Goal: Find specific page/section: Find specific page/section

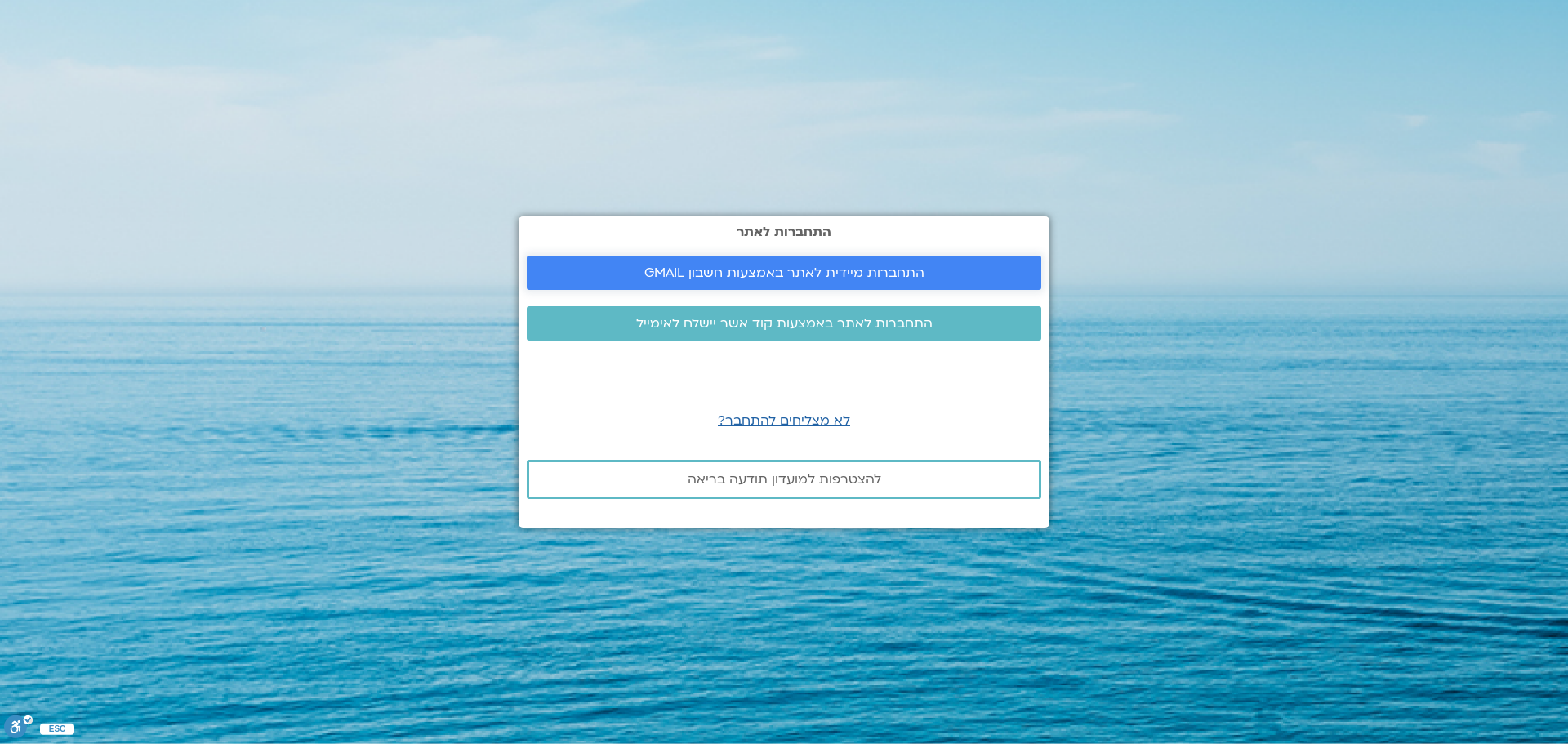
click at [729, 267] on span "התחברות מיידית לאתר באמצעות חשבון GMAIL" at bounding box center [784, 273] width 280 height 14
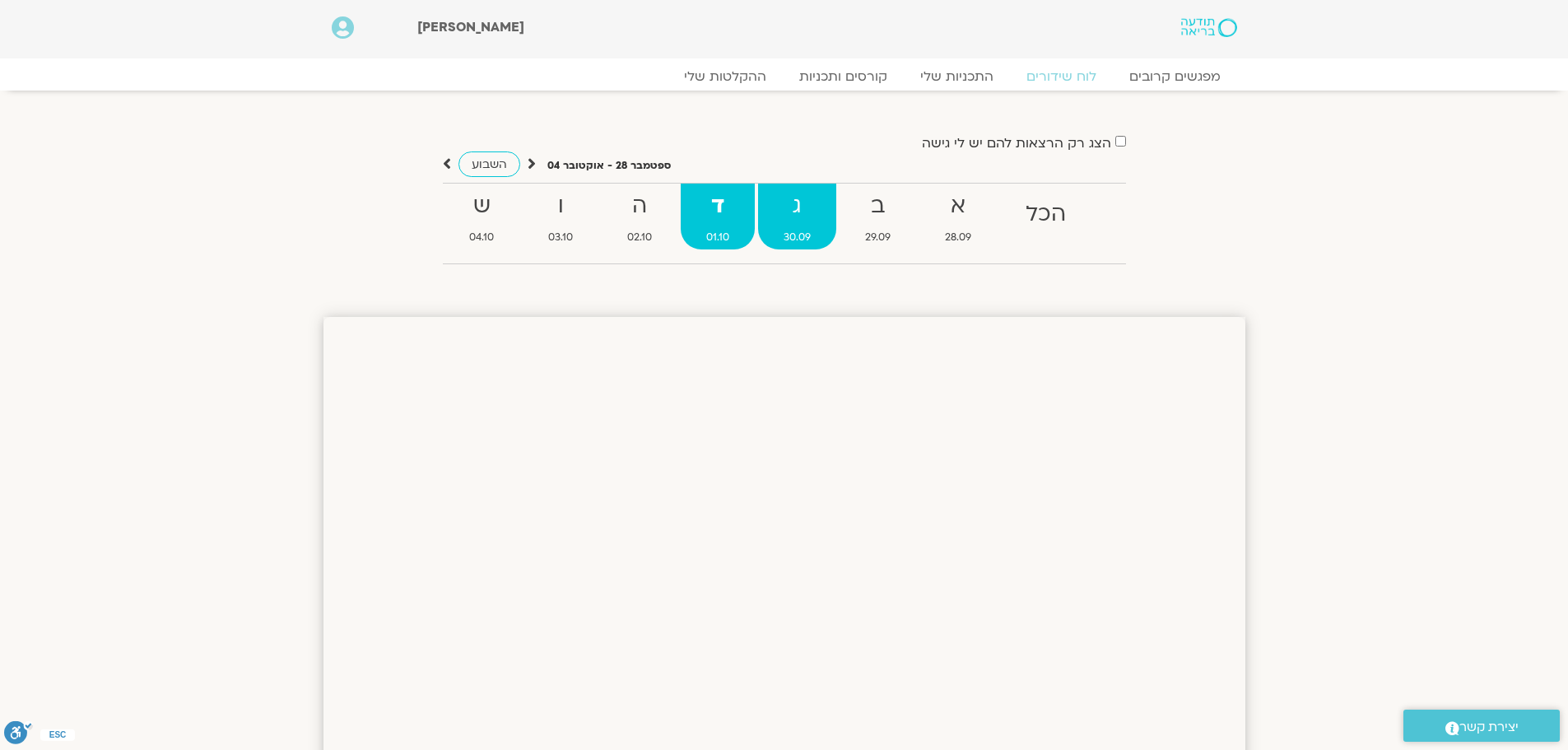
click at [818, 211] on strong "ג" at bounding box center [797, 206] width 78 height 37
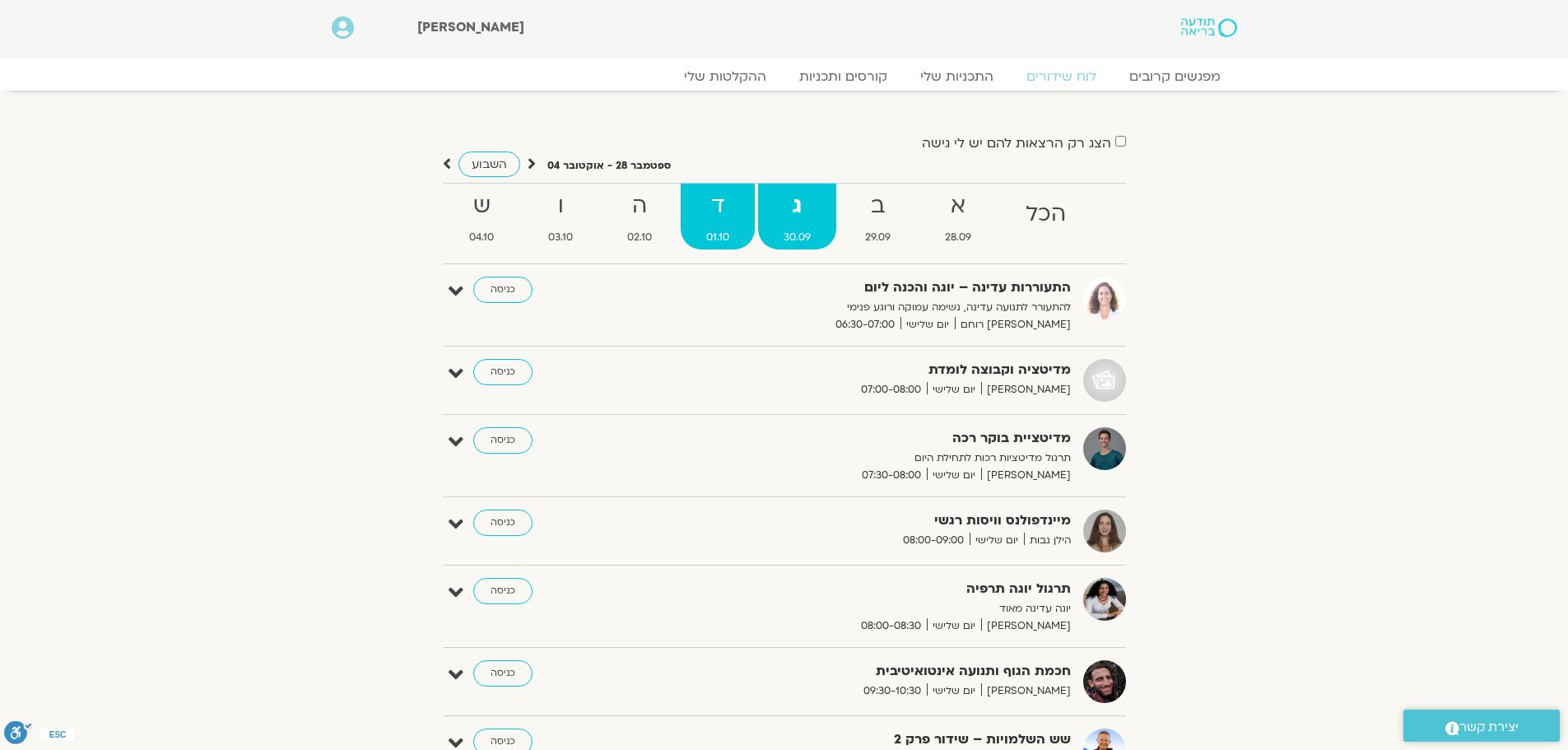
click at [714, 226] on link "ד 01.10" at bounding box center [717, 216] width 74 height 66
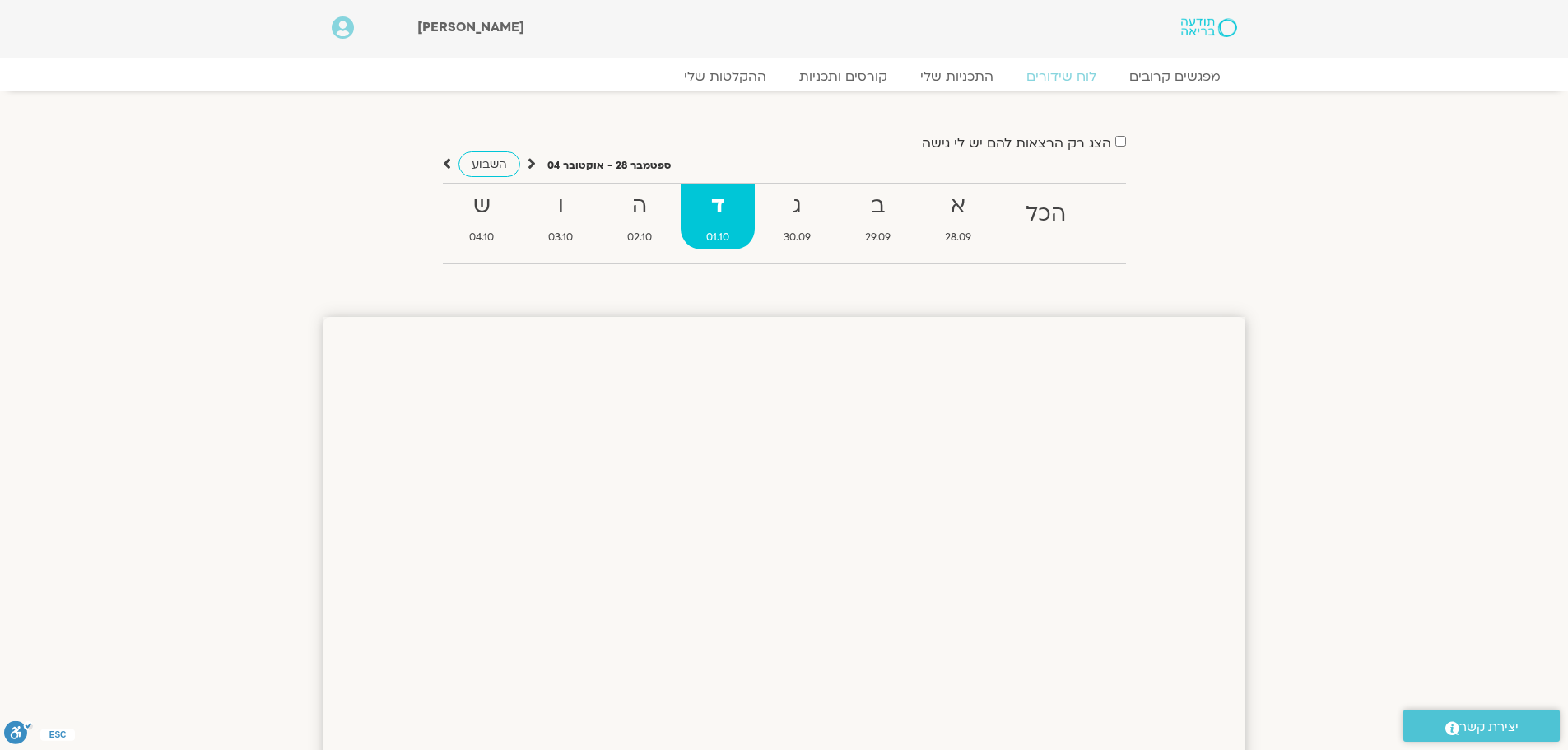
click at [709, 216] on strong "ד" at bounding box center [717, 206] width 74 height 37
click at [660, 216] on strong "ה" at bounding box center [639, 206] width 76 height 37
click at [724, 209] on strong "ד" at bounding box center [717, 206] width 74 height 37
click at [566, 210] on strong "ו" at bounding box center [560, 206] width 76 height 37
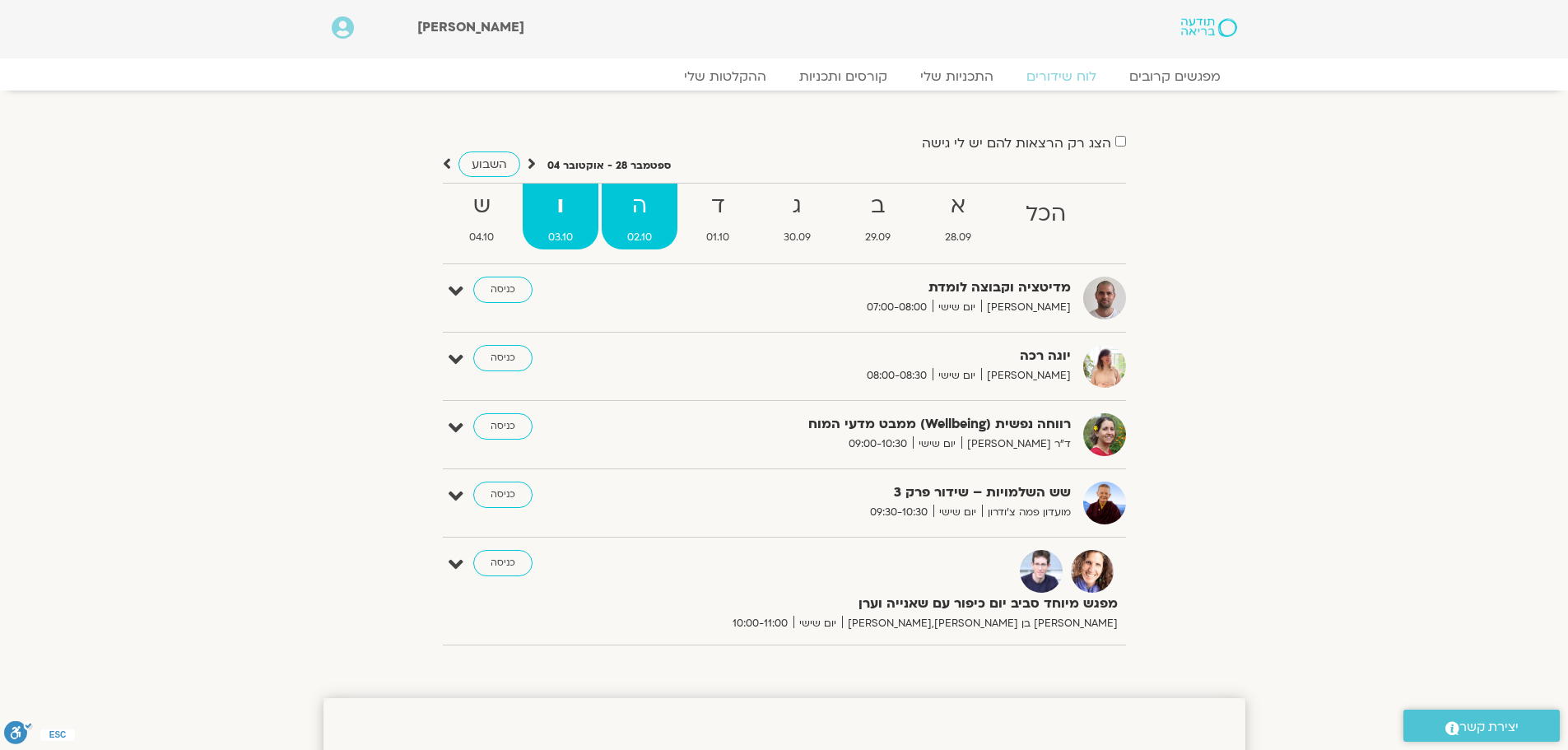
click at [629, 212] on strong "ה" at bounding box center [639, 206] width 76 height 37
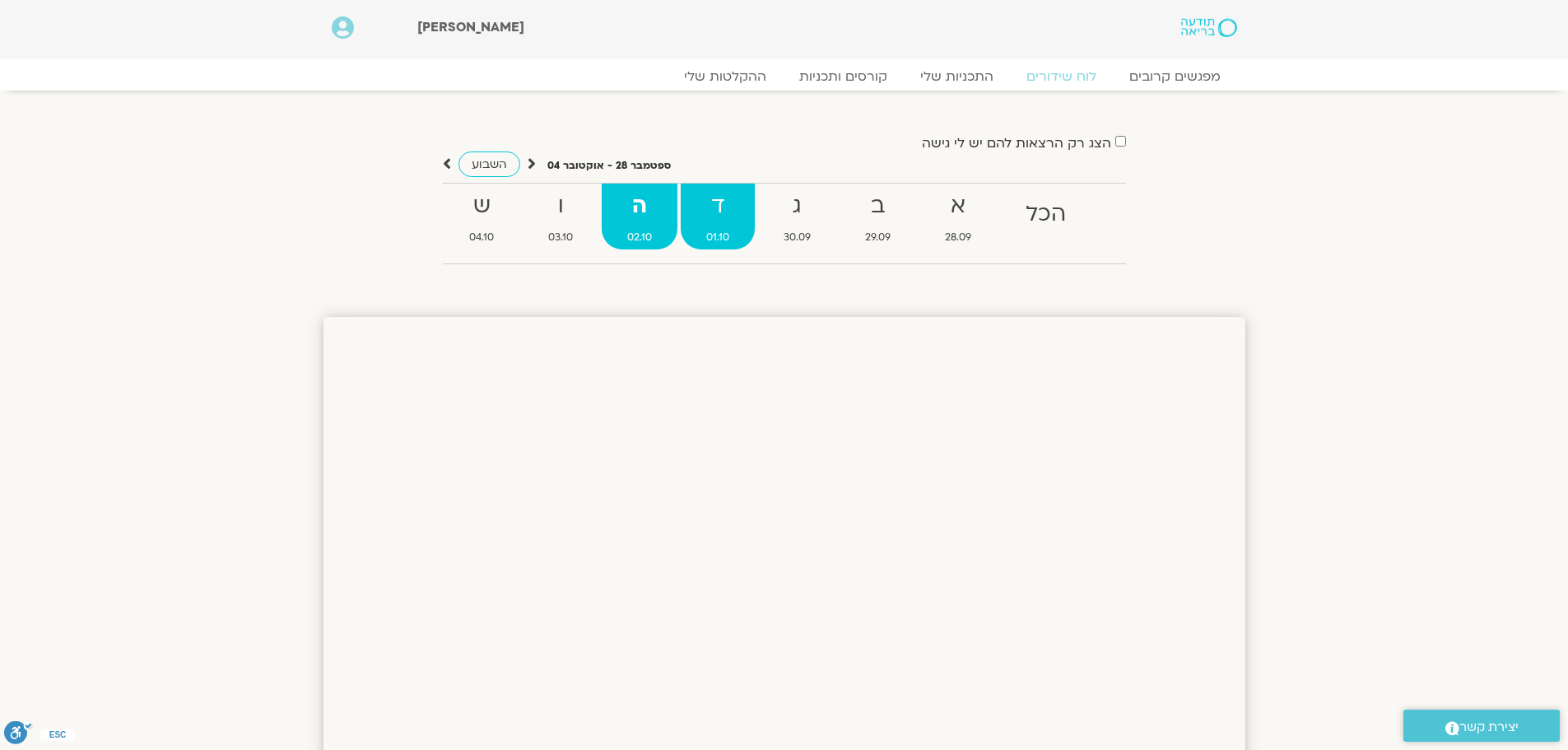
click at [695, 205] on strong "ד" at bounding box center [717, 206] width 74 height 37
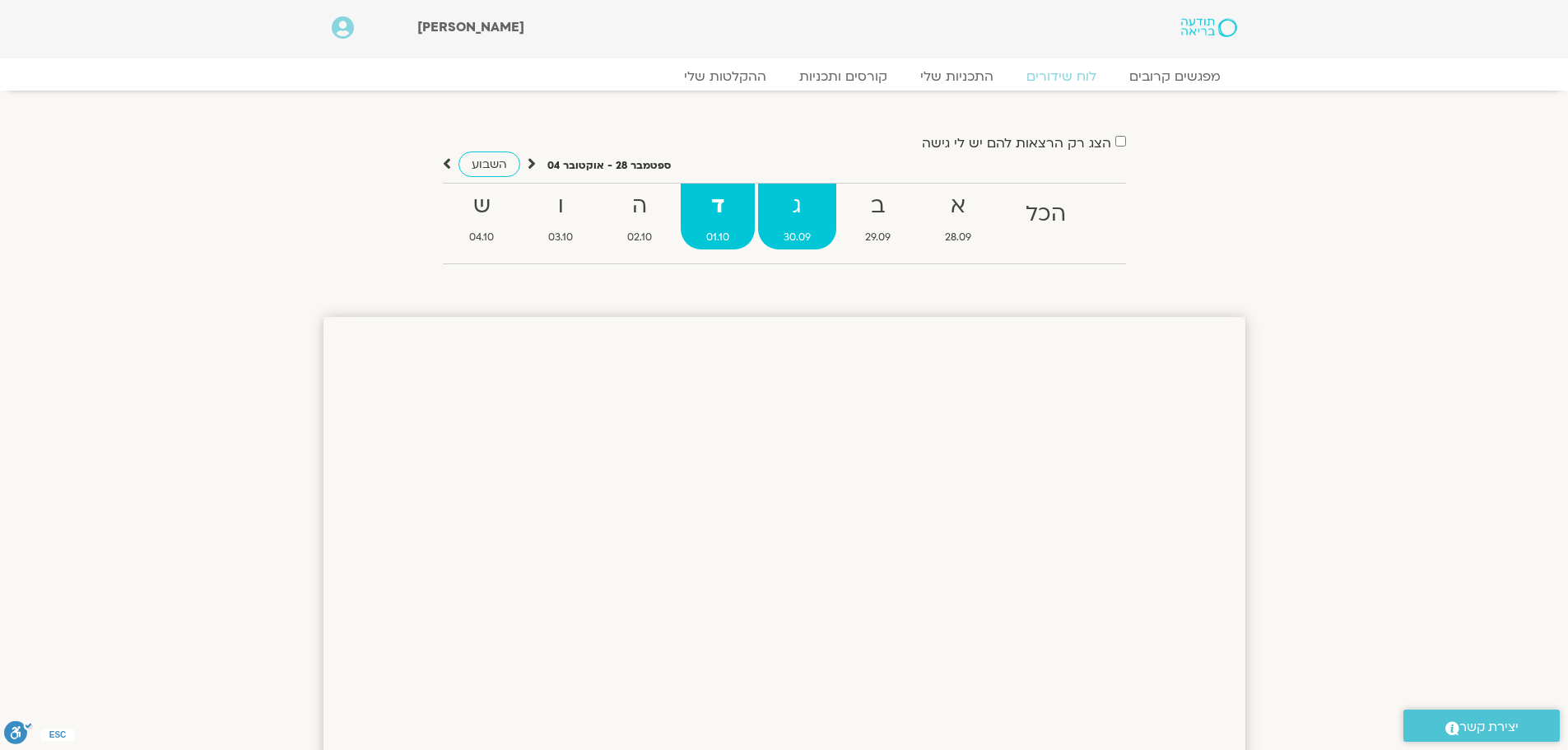
click at [805, 202] on strong "ג" at bounding box center [797, 206] width 78 height 37
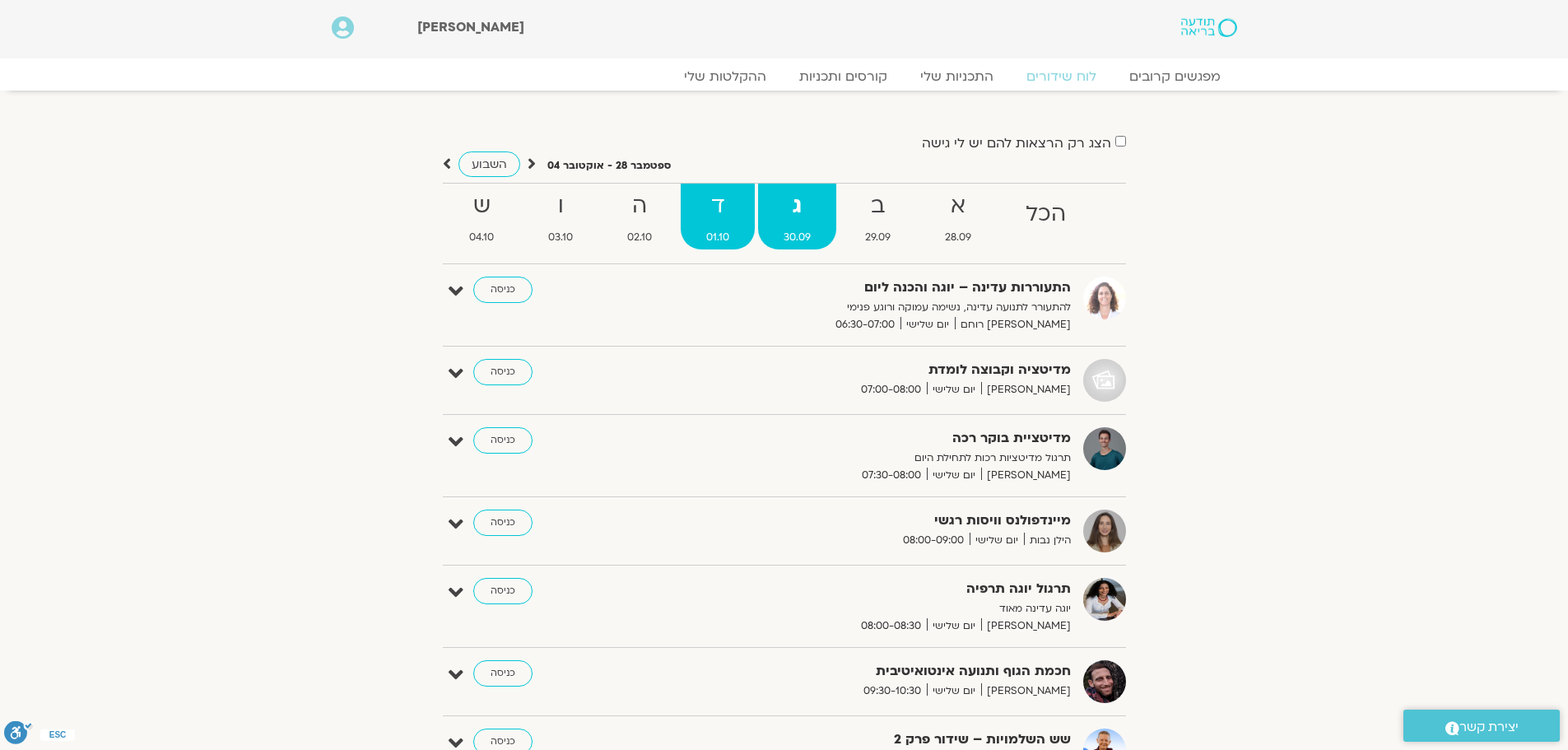
click at [706, 202] on strong "ד" at bounding box center [717, 206] width 74 height 37
